Goal: Navigation & Orientation: Find specific page/section

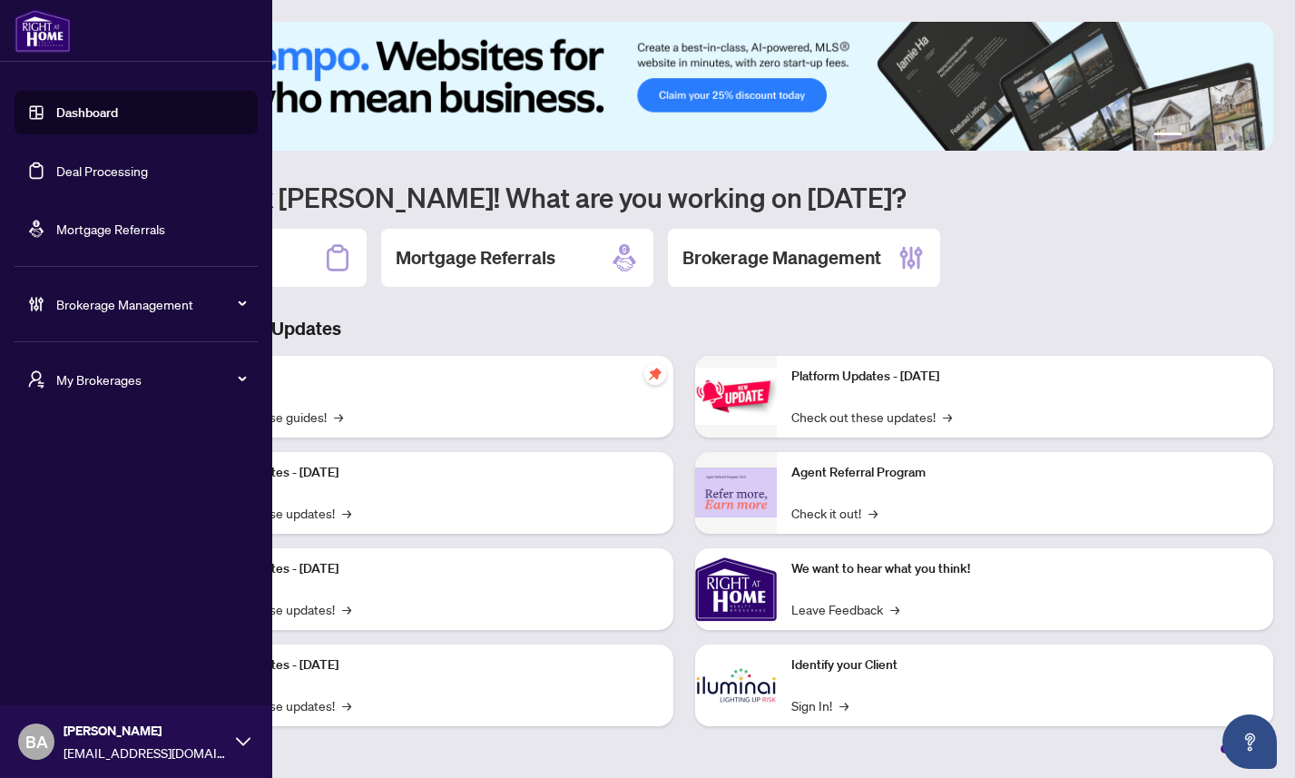
click at [111, 377] on span "My Brokerages" at bounding box center [150, 379] width 189 height 20
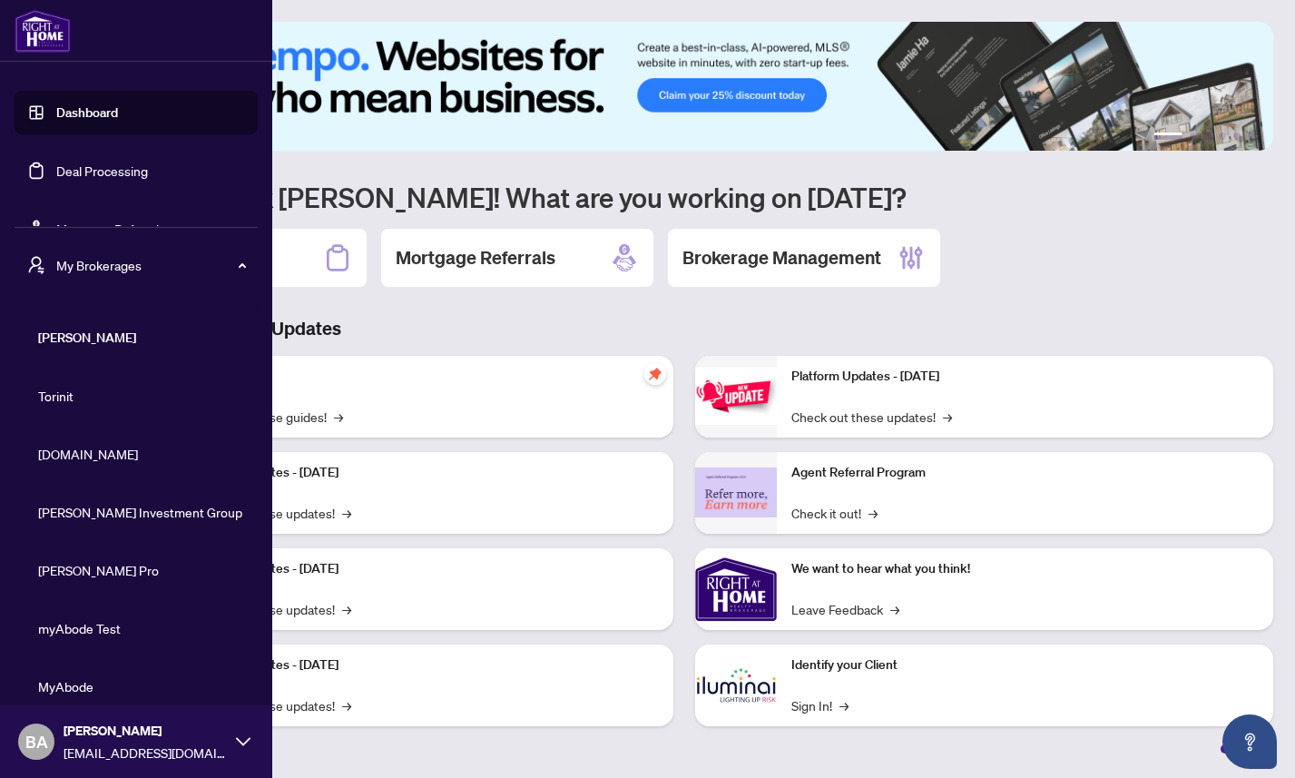
click at [89, 446] on span "[DOMAIN_NAME]" at bounding box center [141, 454] width 207 height 20
